Goal: Information Seeking & Learning: Learn about a topic

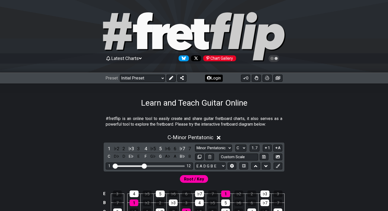
click at [212, 78] on button "Login" at bounding box center [214, 78] width 18 height 7
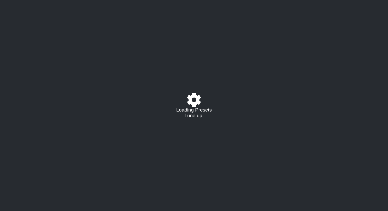
select select "C"
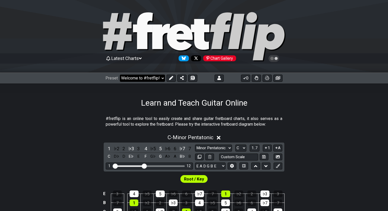
click at [135, 77] on select "Welcome to #fretflip! Initial Preset Custom Preset 2 string patterns to connect…" at bounding box center [142, 78] width 45 height 7
click at [120, 75] on select "Welcome to #fretflip! Initial Preset Custom Preset 2 string patterns to connect…" at bounding box center [142, 78] width 45 height 7
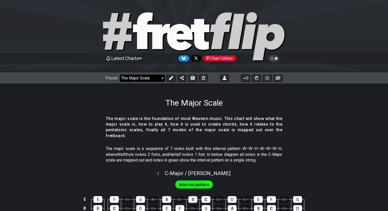
click at [149, 80] on select "Welcome to #fretflip! Initial Preset Custom Preset 2 string patterns to connect…" at bounding box center [142, 78] width 45 height 7
click at [120, 75] on select "Welcome to #fretflip! Initial Preset Custom Preset 2 string patterns to connect…" at bounding box center [142, 78] width 45 height 7
click at [149, 80] on select "Welcome to #fretflip! Initial Preset Custom Preset 2 string patterns to connect…" at bounding box center [142, 78] width 45 height 7
click at [120, 75] on select "Welcome to #fretflip! Initial Preset Custom Preset 2 string patterns to connect…" at bounding box center [142, 78] width 45 height 7
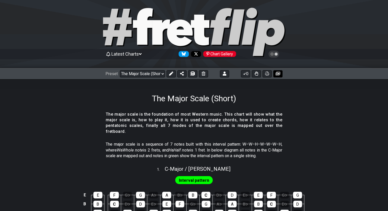
click at [279, 74] on icon at bounding box center [278, 74] width 5 height 4
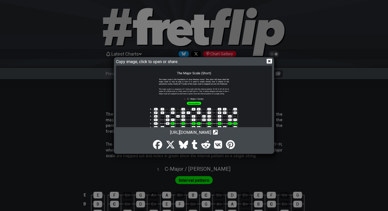
click at [271, 60] on icon at bounding box center [269, 61] width 5 height 5
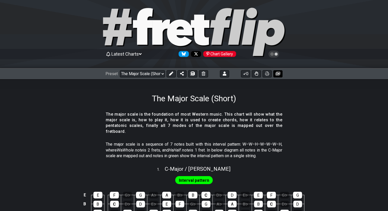
click at [278, 74] on icon at bounding box center [278, 74] width 5 height 4
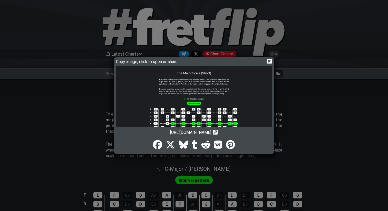
click at [267, 59] on icon at bounding box center [269, 61] width 5 height 5
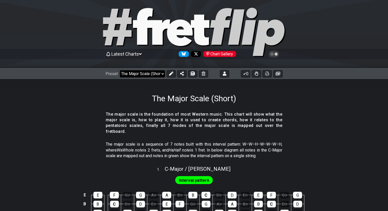
click at [150, 74] on select "Welcome to #fretflip! Initial Preset Custom Preset 2 string patterns to connect…" at bounding box center [142, 73] width 45 height 7
click at [120, 70] on select "Welcome to #fretflip! Initial Preset Custom Preset 2 string patterns to connect…" at bounding box center [142, 73] width 45 height 7
click at [277, 73] on icon at bounding box center [278, 74] width 5 height 4
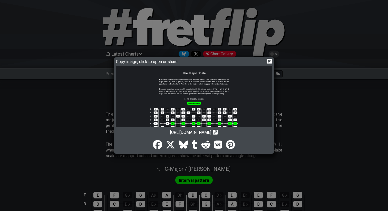
click at [270, 61] on icon at bounding box center [269, 61] width 5 height 5
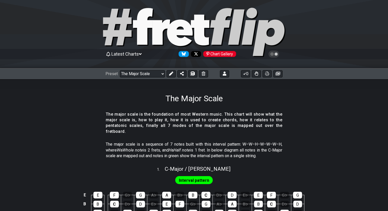
click at [127, 55] on span "Latest Charts" at bounding box center [124, 53] width 27 height 5
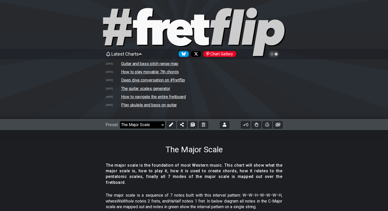
click at [141, 126] on select "Welcome to #fretflip! Initial Preset Custom Preset 2 string patterns to connect…" at bounding box center [142, 125] width 45 height 7
click at [120, 122] on select "Welcome to #fretflip! Initial Preset Custom Preset 2 string patterns to connect…" at bounding box center [142, 125] width 45 height 7
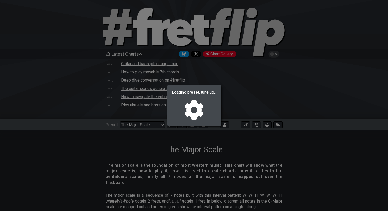
select select "/024QP1VDQ"
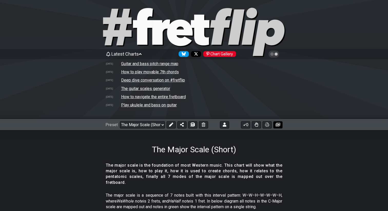
click at [279, 125] on icon at bounding box center [278, 125] width 5 height 4
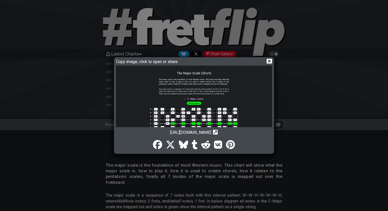
click at [268, 59] on icon at bounding box center [269, 61] width 5 height 5
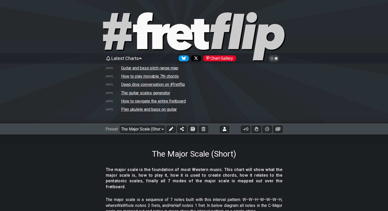
click at [134, 57] on span "Latest Charts" at bounding box center [124, 58] width 27 height 5
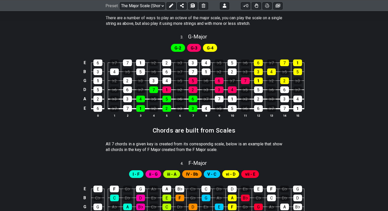
scroll to position [363, 0]
